Goal: Task Accomplishment & Management: Complete application form

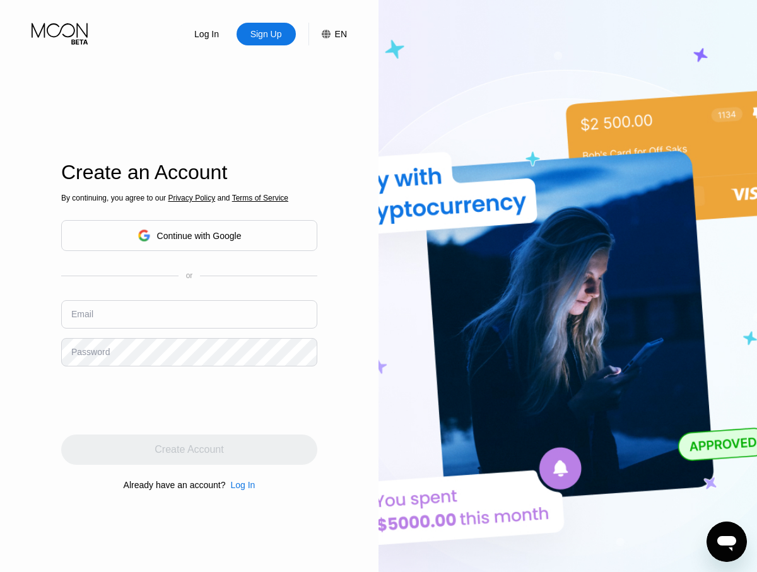
click at [189, 314] on input "text" at bounding box center [189, 314] width 256 height 28
type input "[EMAIL_ADDRESS][DOMAIN_NAME]"
click at [189, 450] on div "Create Account" at bounding box center [189, 449] width 69 height 13
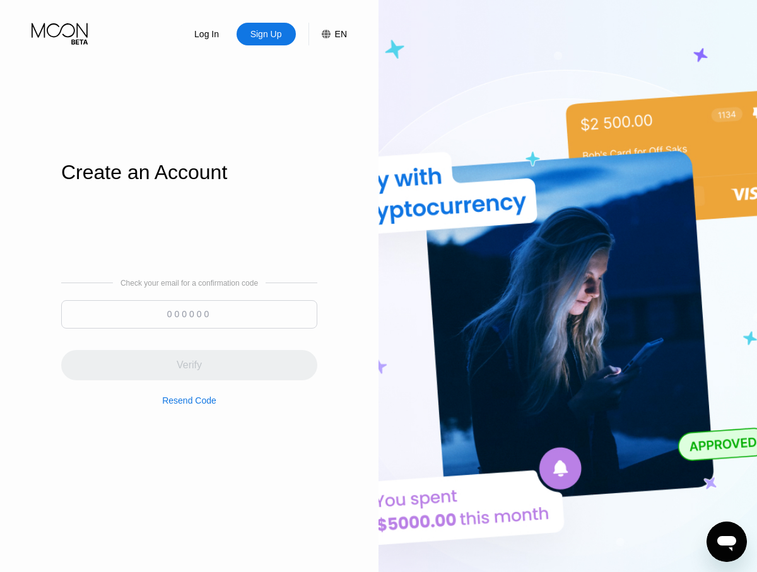
click at [189, 314] on input at bounding box center [189, 314] width 256 height 28
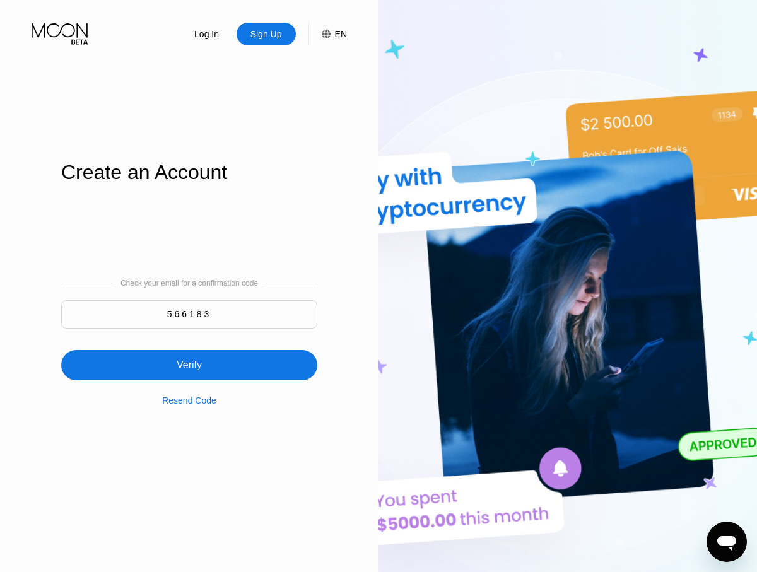
type input "566183"
click at [189, 358] on div "Verify" at bounding box center [189, 365] width 256 height 30
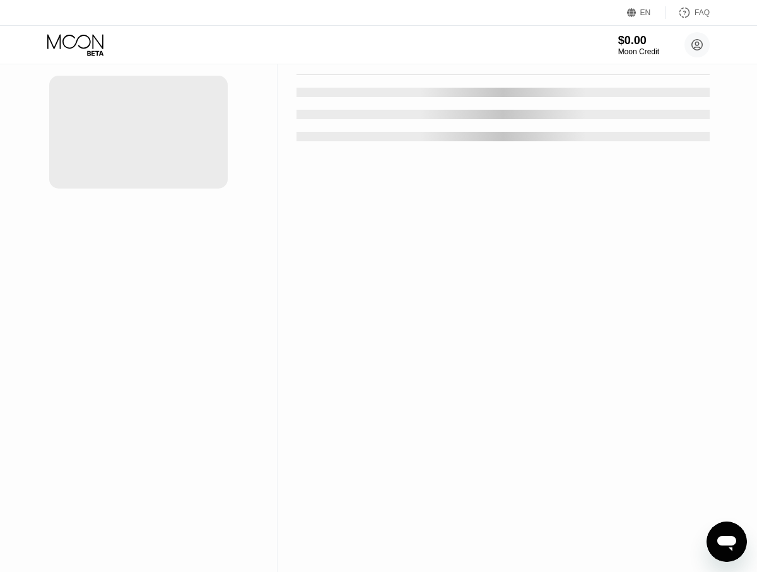
click at [190, 31] on div "New Card" at bounding box center [196, 25] width 39 height 11
